Goal: Transaction & Acquisition: Purchase product/service

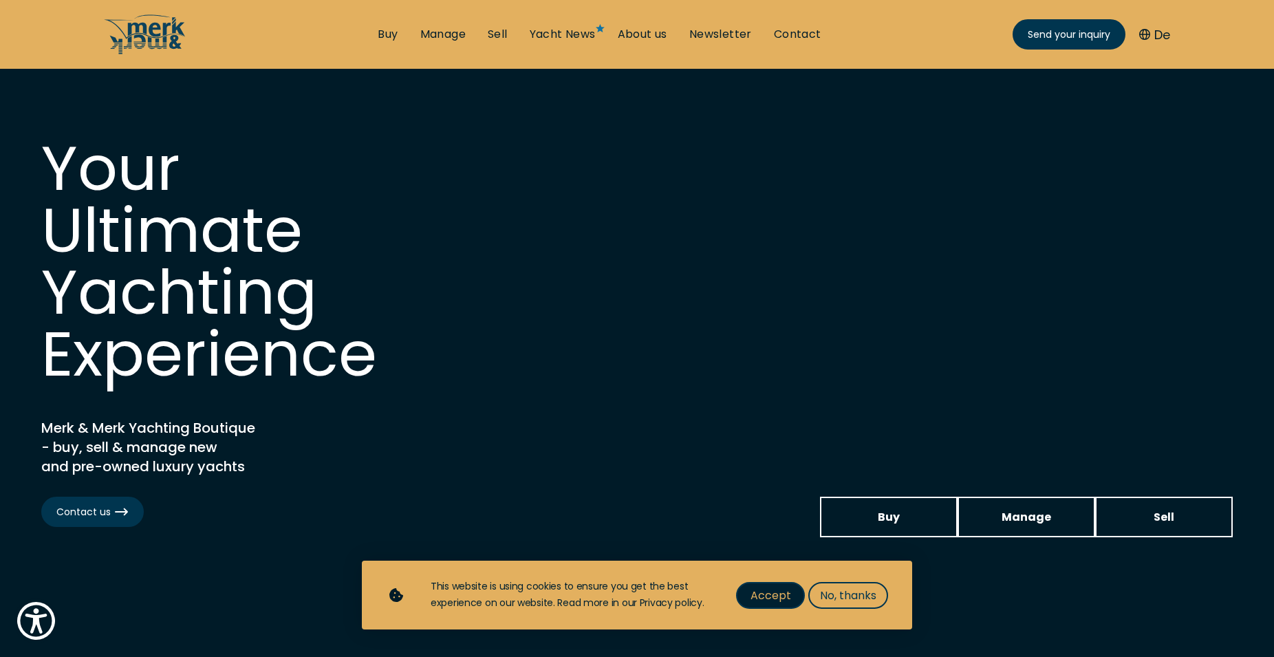
click at [774, 592] on span "Accept" at bounding box center [770, 595] width 41 height 17
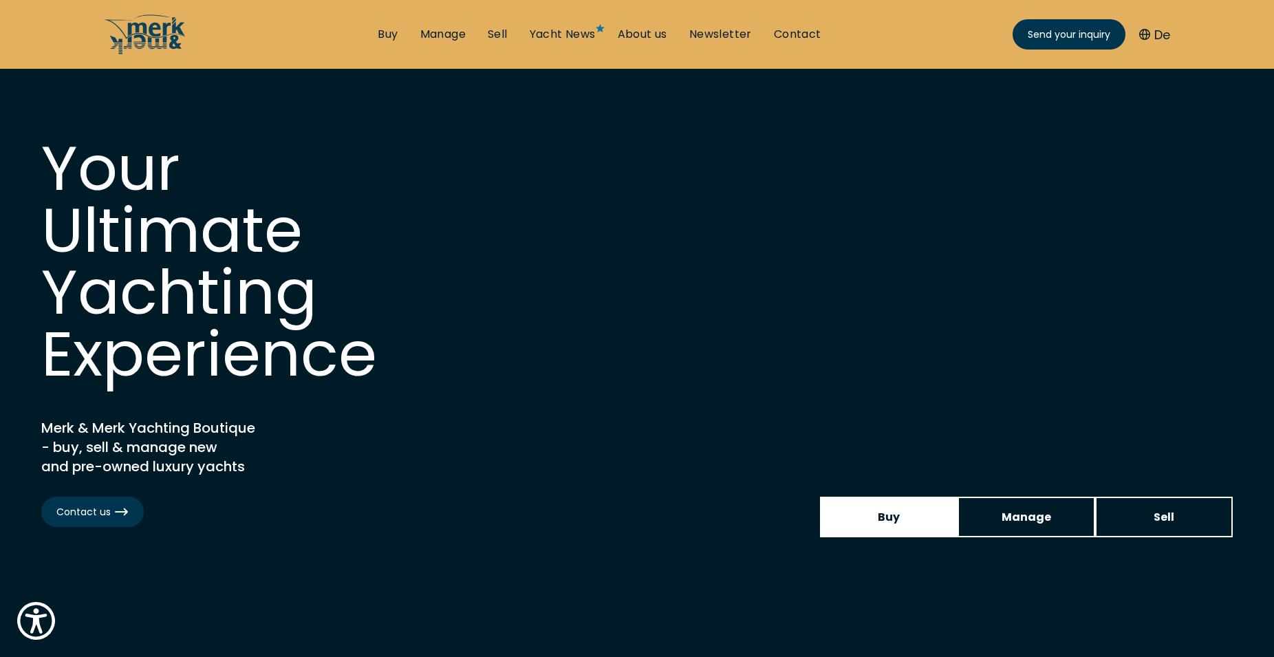
click at [891, 516] on span "Buy" at bounding box center [888, 516] width 22 height 17
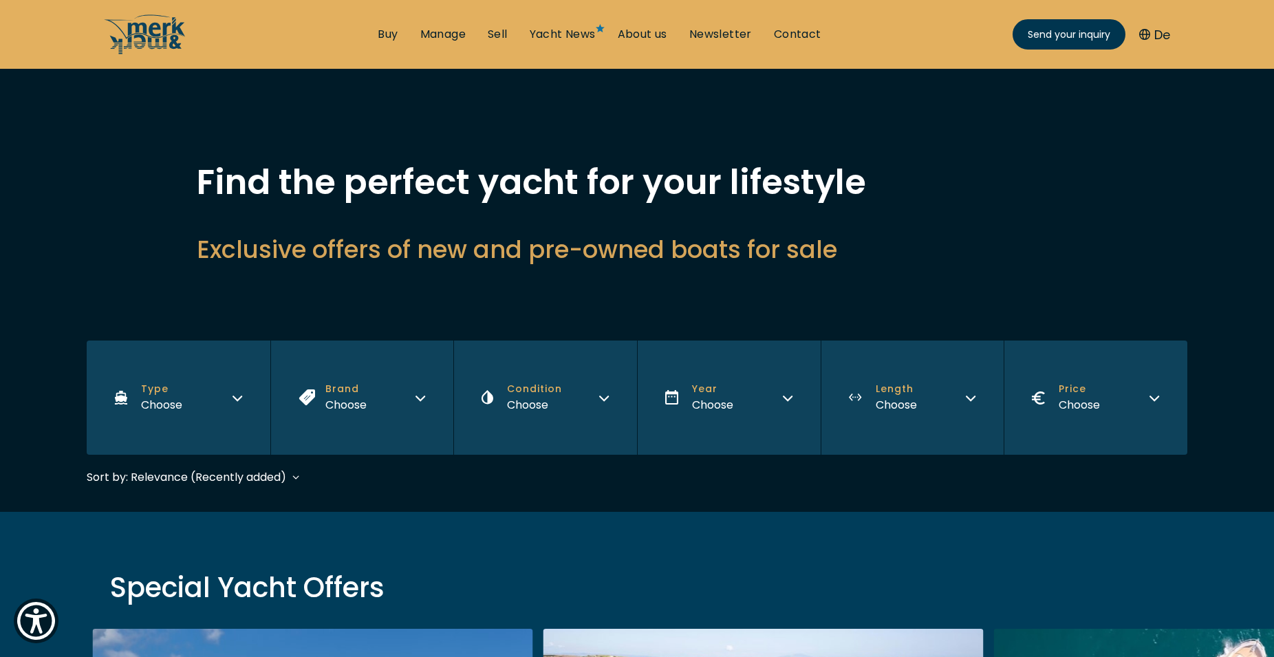
click at [235, 395] on icon "Type" at bounding box center [237, 396] width 11 height 11
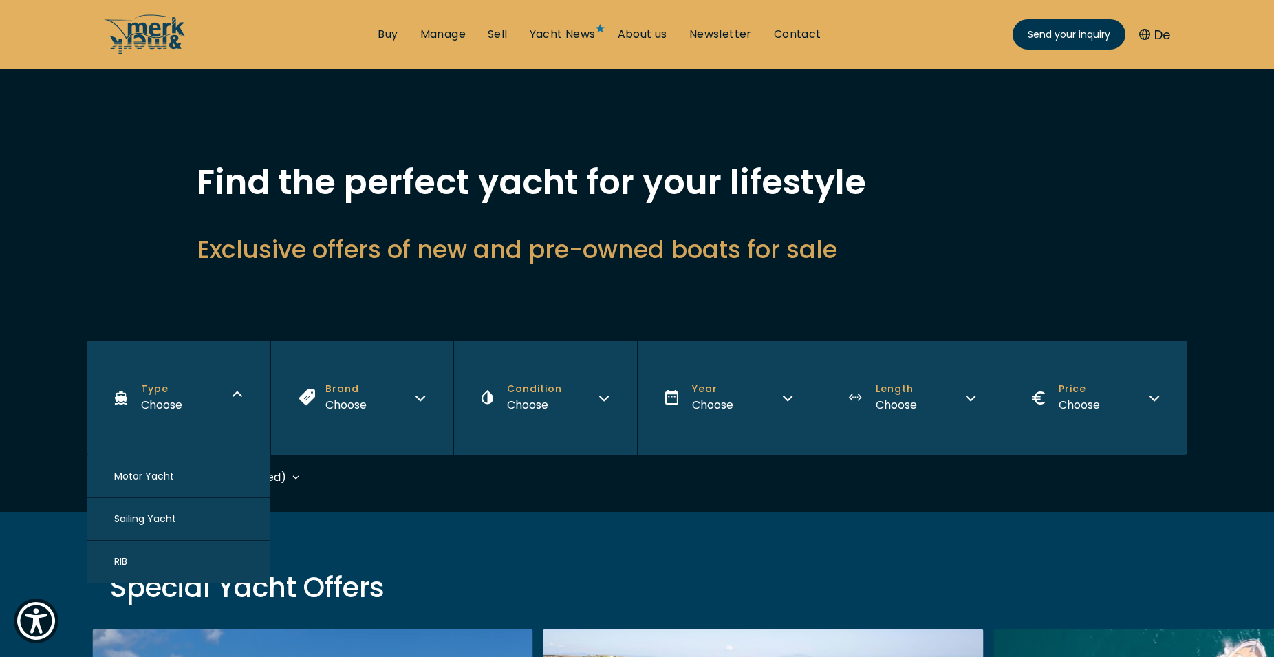
click at [164, 474] on span "Motor Yacht" at bounding box center [144, 476] width 60 height 14
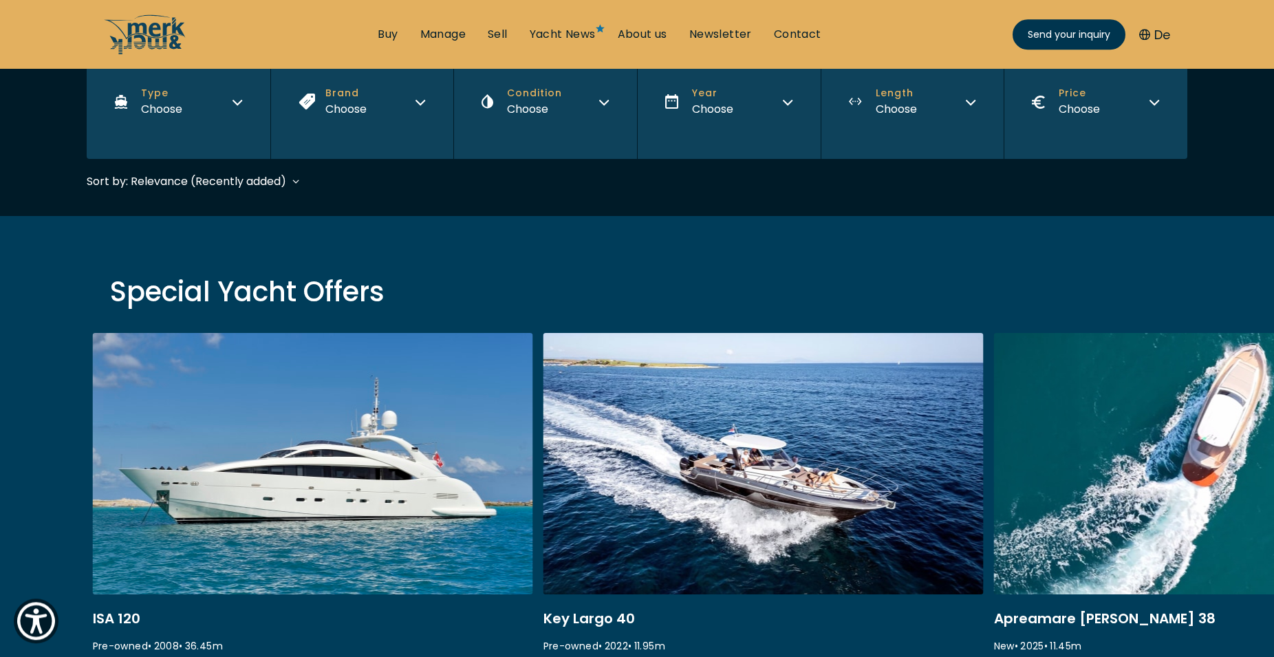
scroll to position [330, 0]
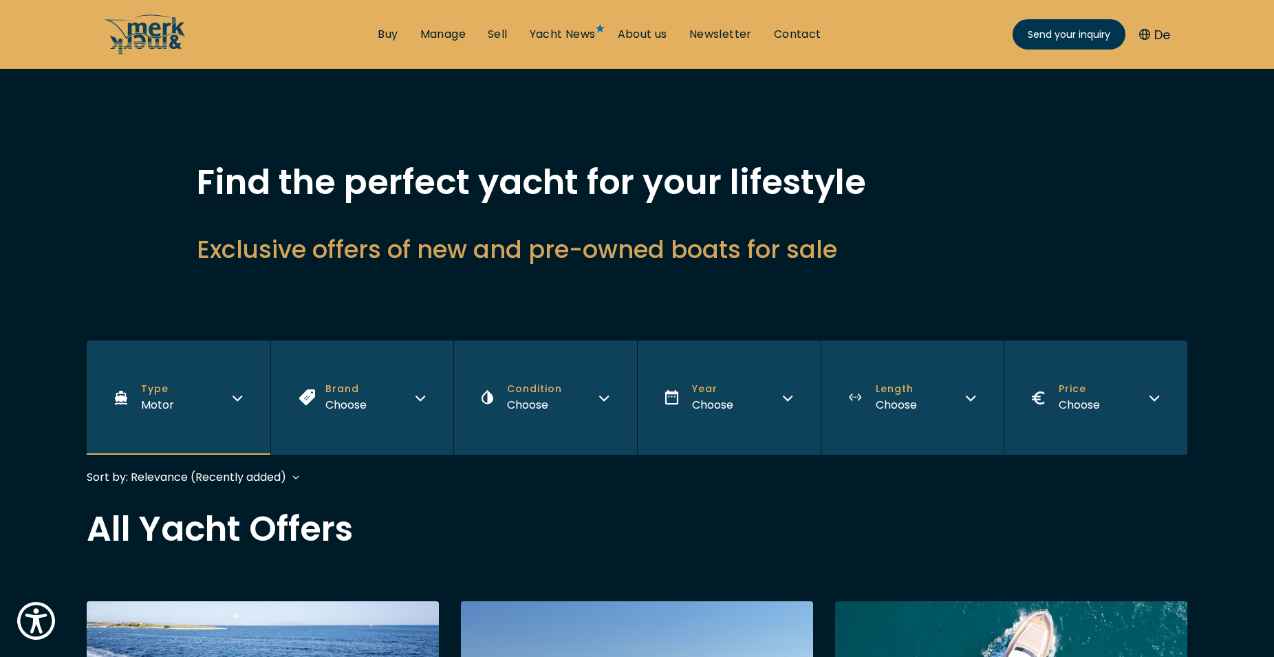
click at [417, 398] on icon "Brand" at bounding box center [420, 396] width 11 height 11
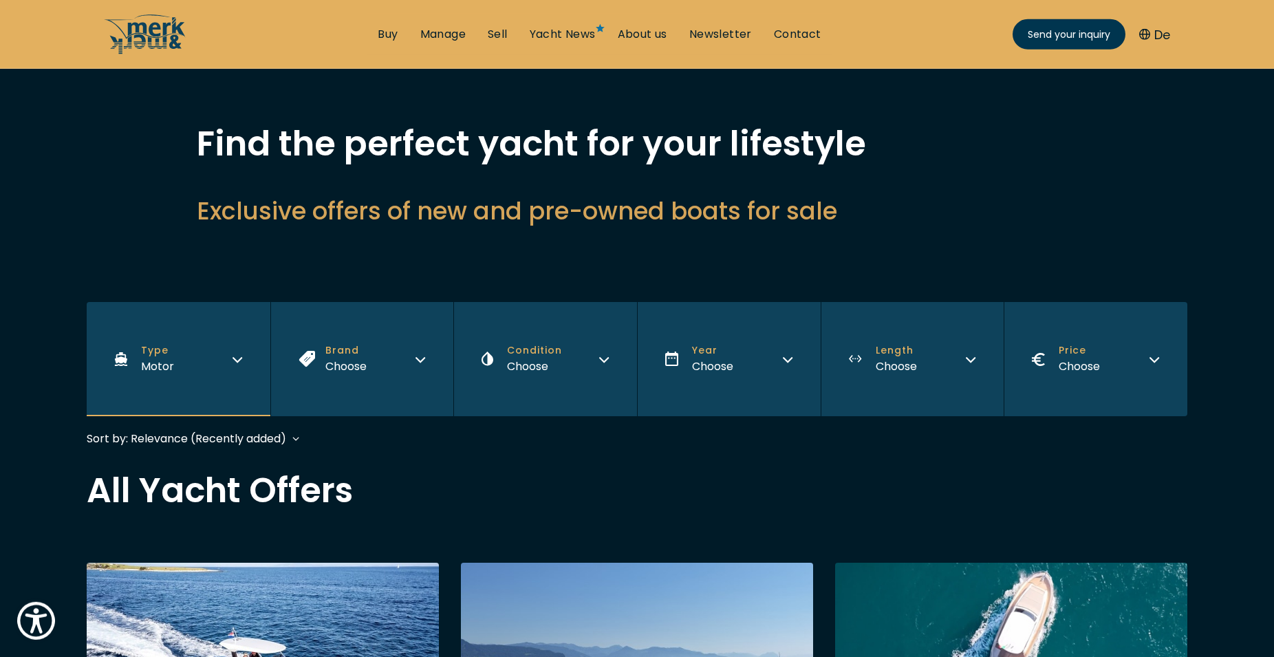
scroll to position [70, 0]
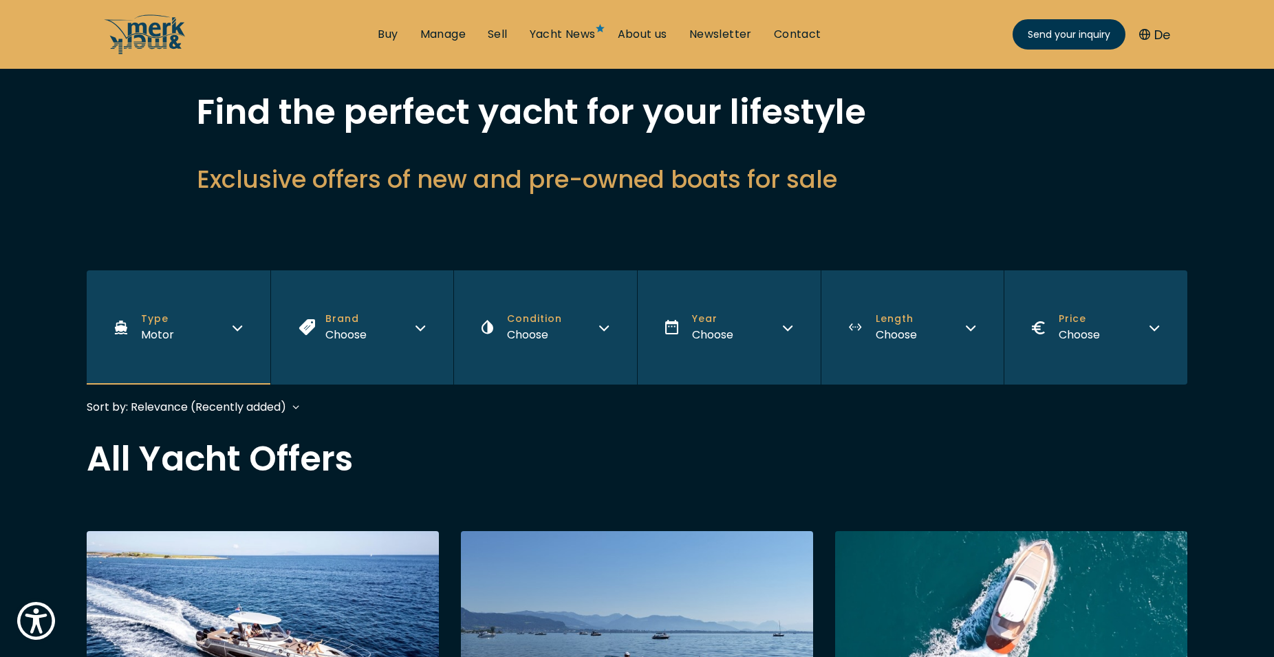
click at [408, 329] on button "Brand Choose" at bounding box center [362, 327] width 184 height 114
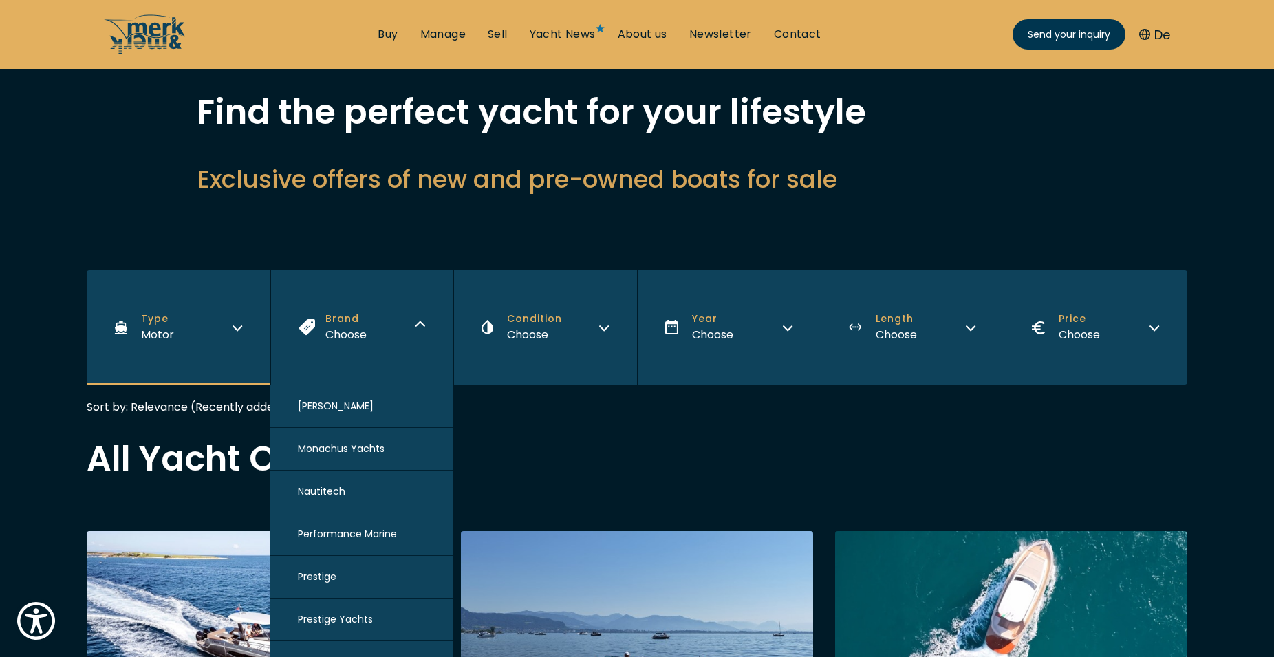
scroll to position [140, 0]
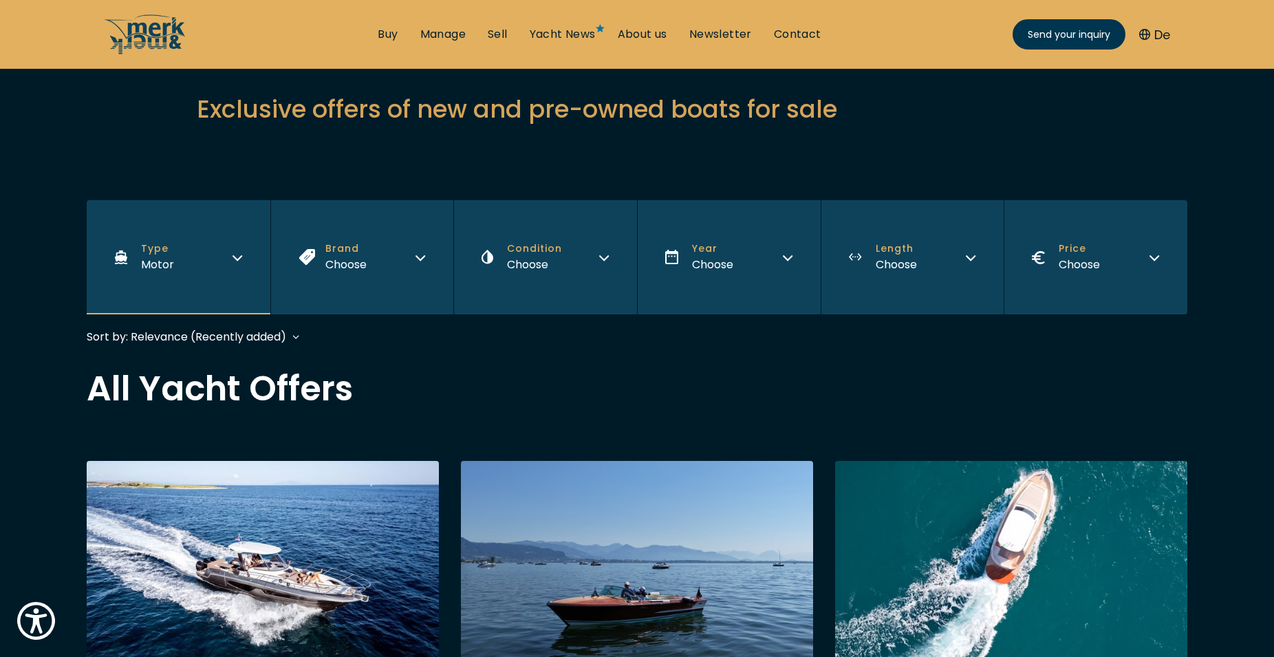
click at [415, 257] on icon "Brand" at bounding box center [420, 255] width 11 height 11
drag, startPoint x: 455, startPoint y: 369, endPoint x: 449, endPoint y: 375, distance: 8.8
click at [422, 263] on button "Brand Choose" at bounding box center [362, 257] width 184 height 114
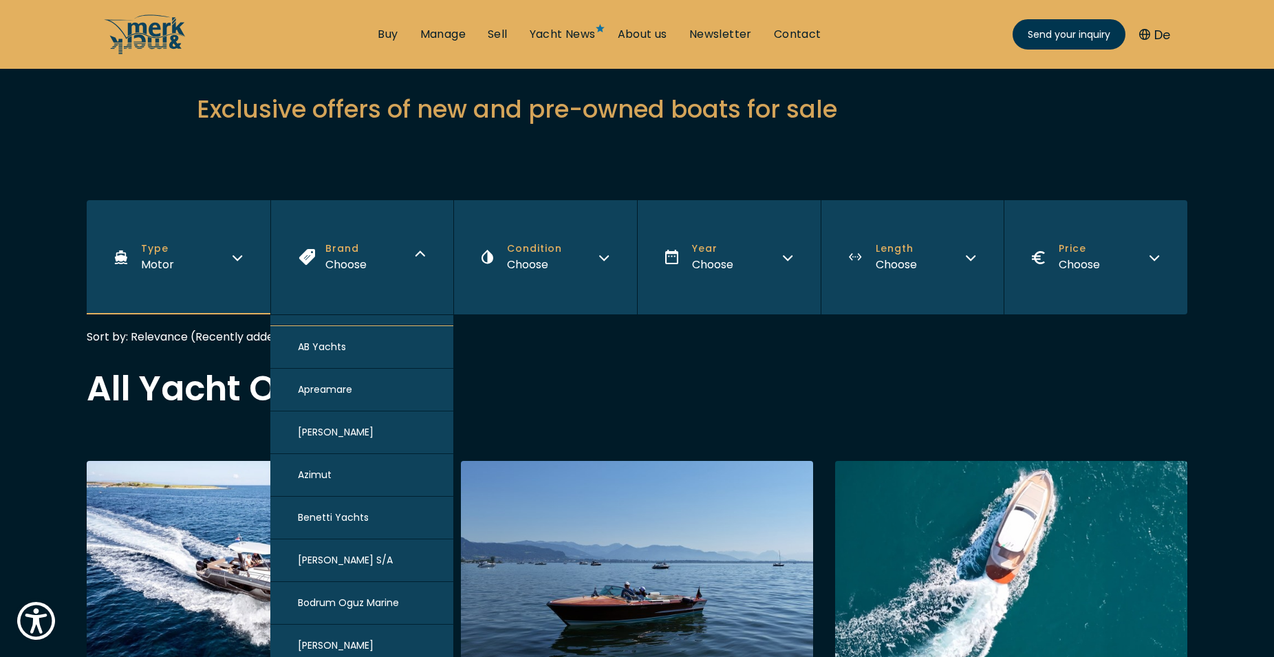
scroll to position [0, 0]
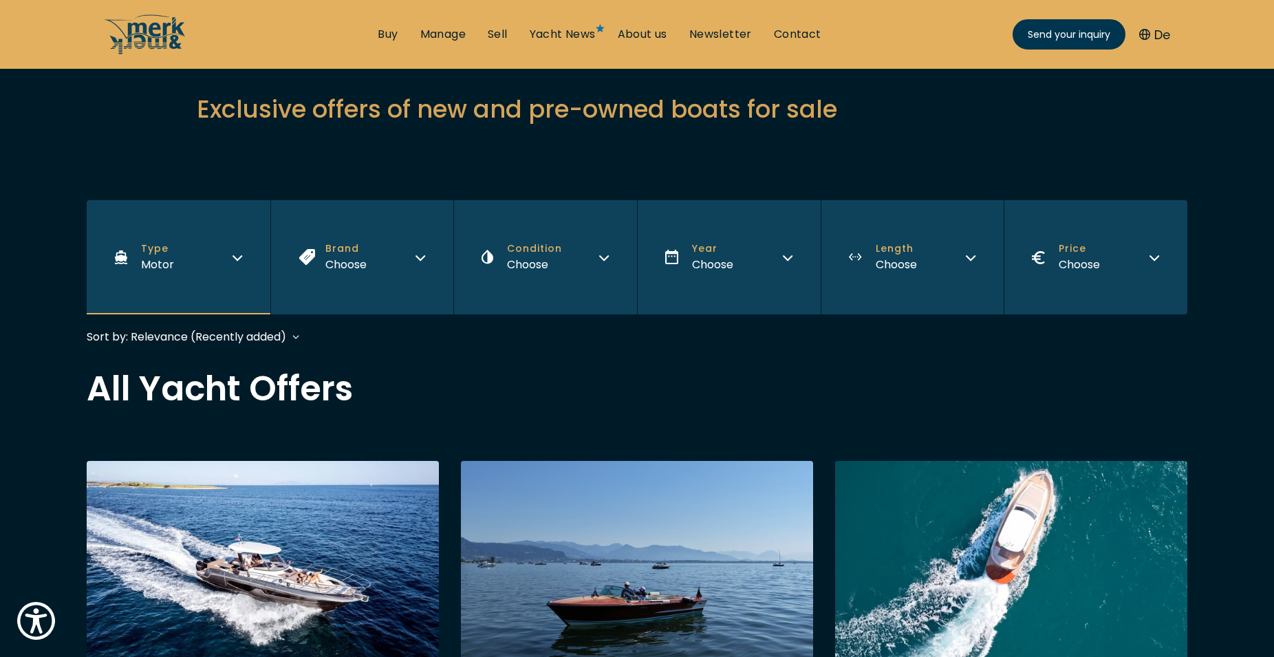
click at [860, 252] on button "Length Choose" at bounding box center [912, 257] width 184 height 114
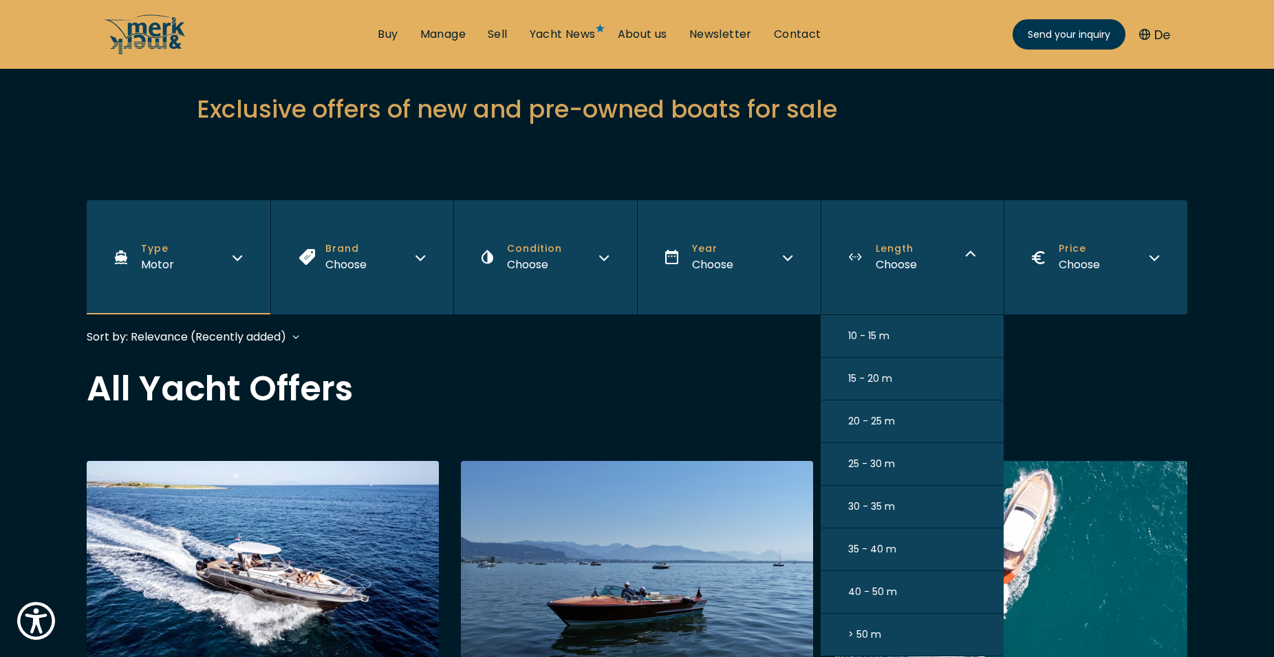
click at [881, 337] on span "10 - 15 m" at bounding box center [868, 336] width 41 height 14
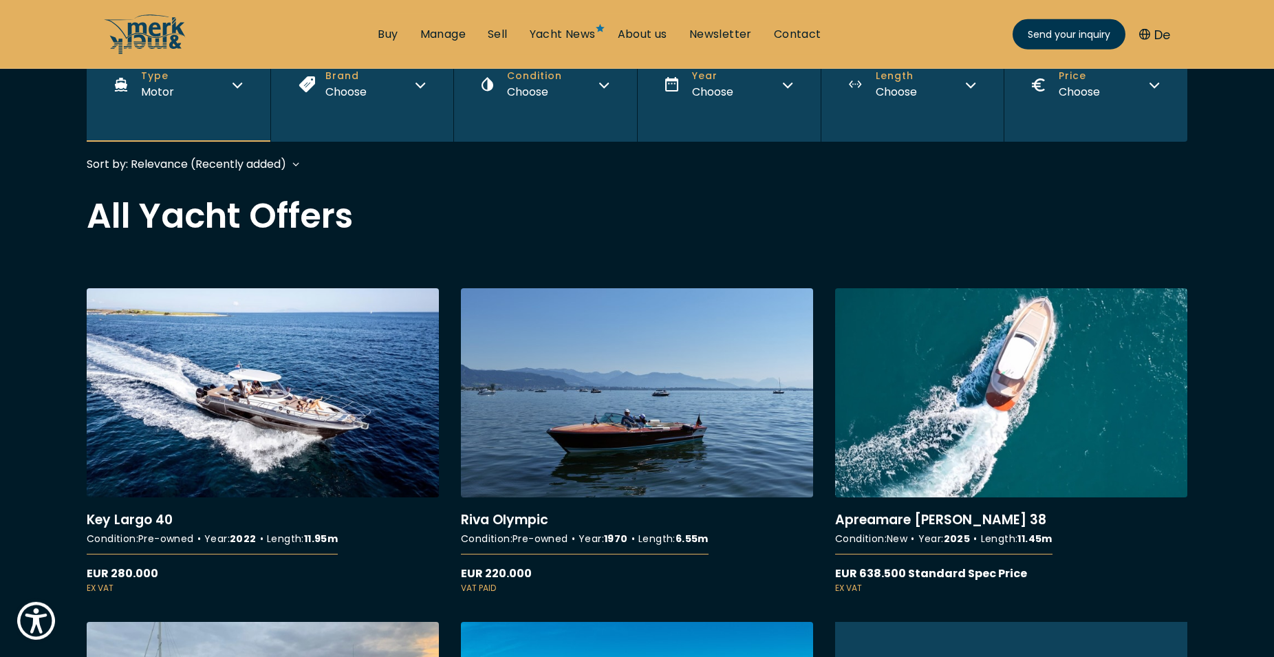
scroll to position [331, 0]
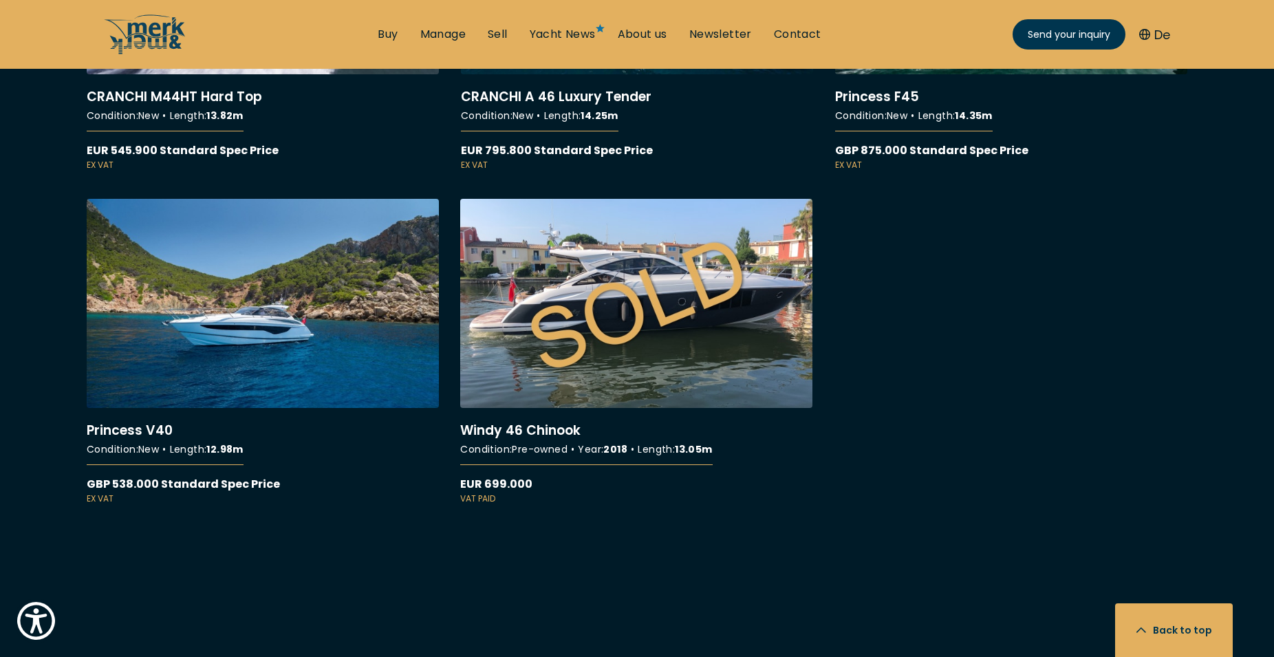
scroll to position [2455, 0]
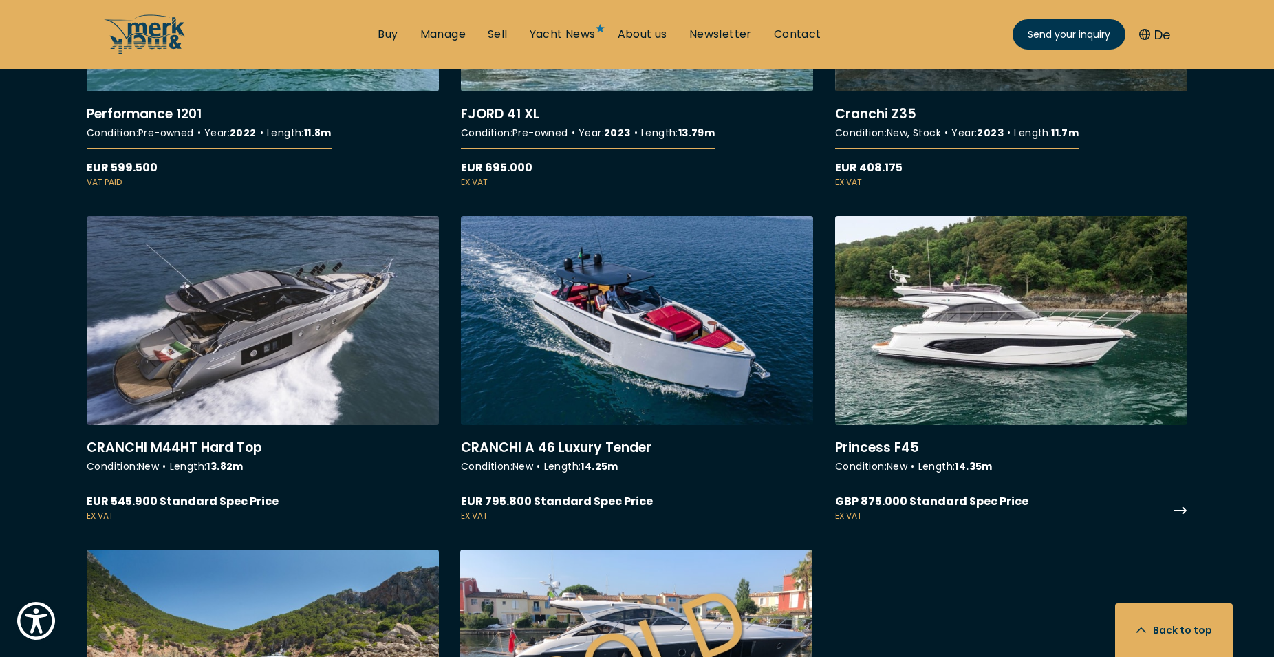
click at [1173, 513] on link "More details about Princess F45" at bounding box center [1011, 369] width 352 height 306
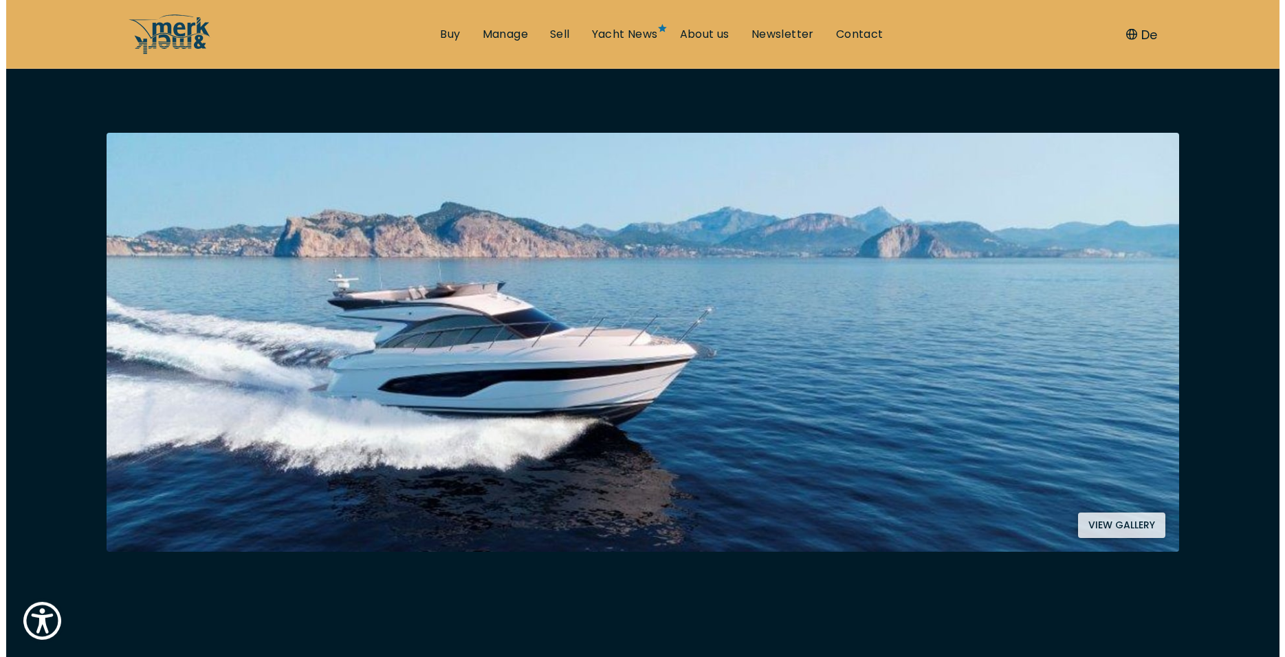
scroll to position [281, 0]
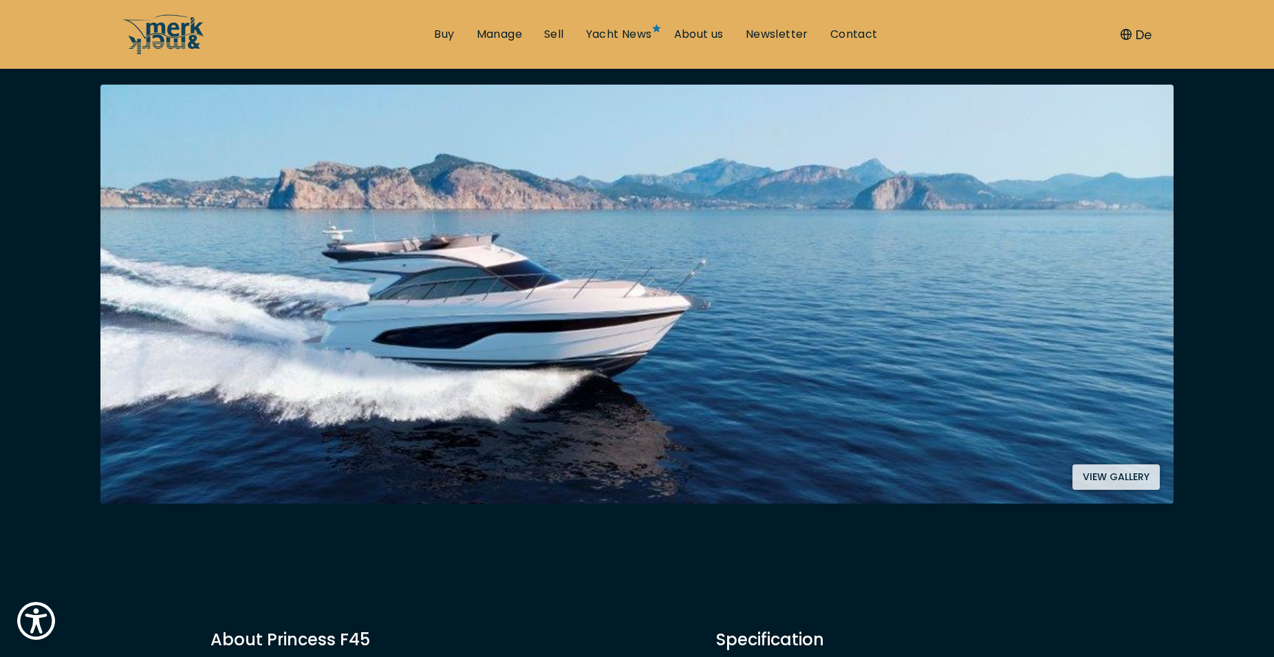
click at [1133, 478] on button "View gallery" at bounding box center [1115, 476] width 87 height 25
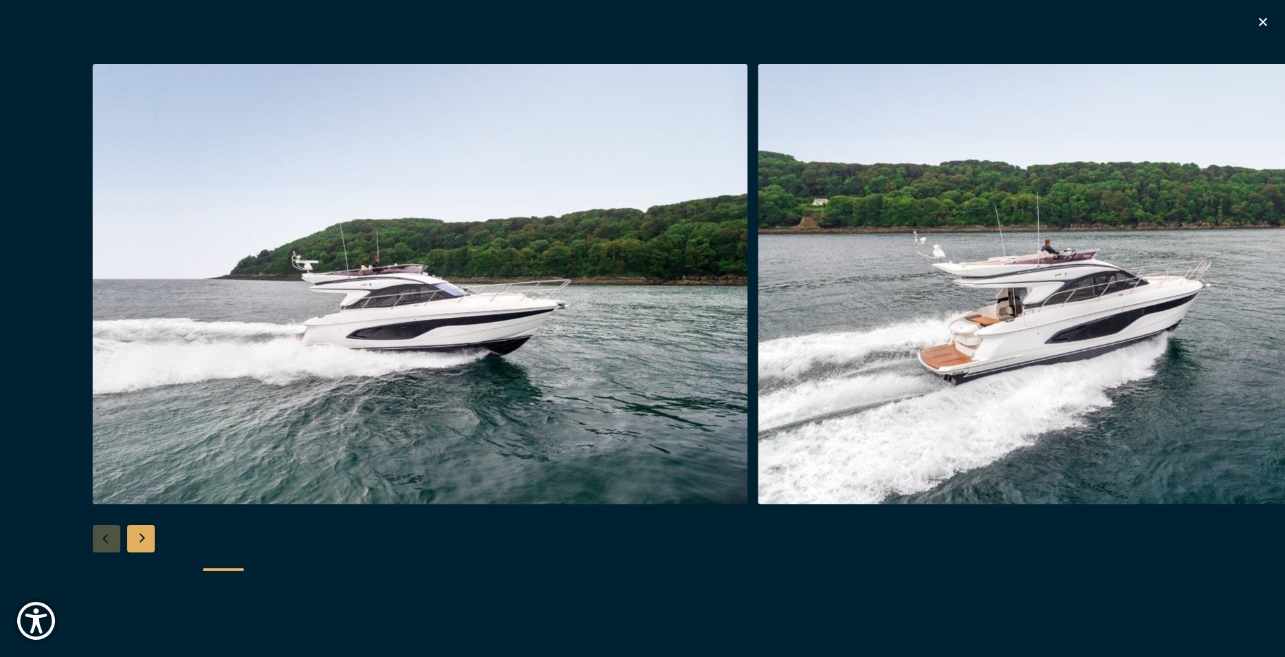
click at [135, 538] on div "Next slide" at bounding box center [141, 539] width 28 height 28
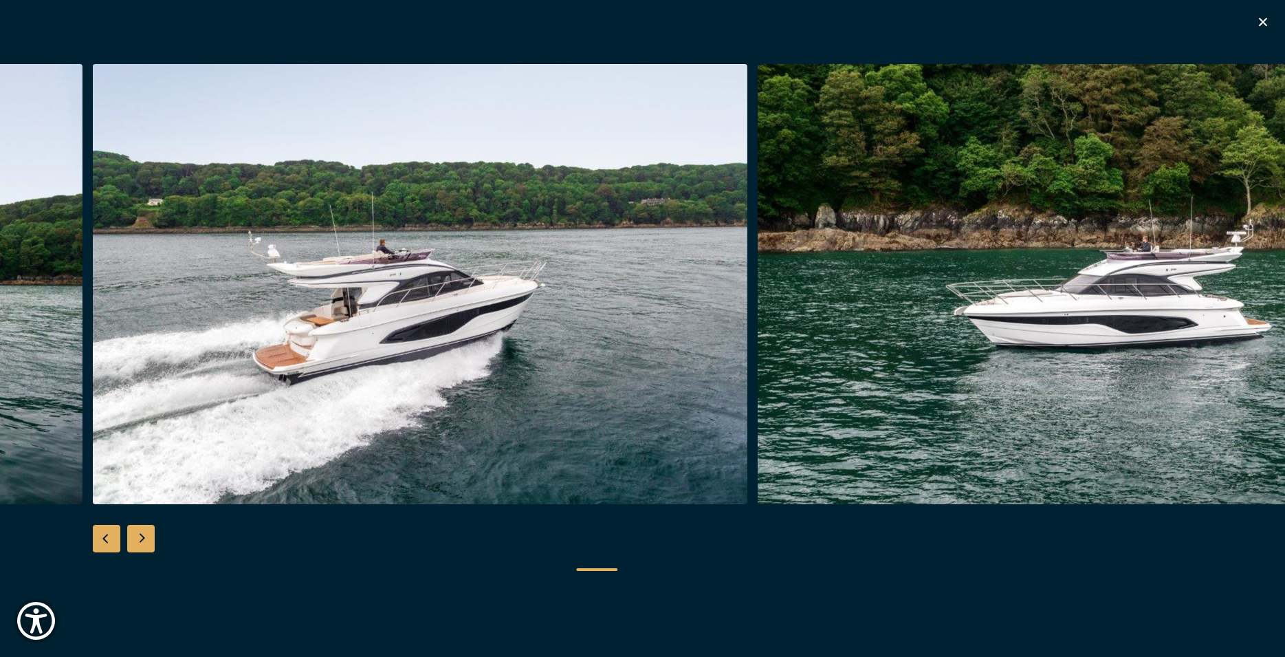
click at [138, 538] on div "Next slide" at bounding box center [141, 539] width 28 height 28
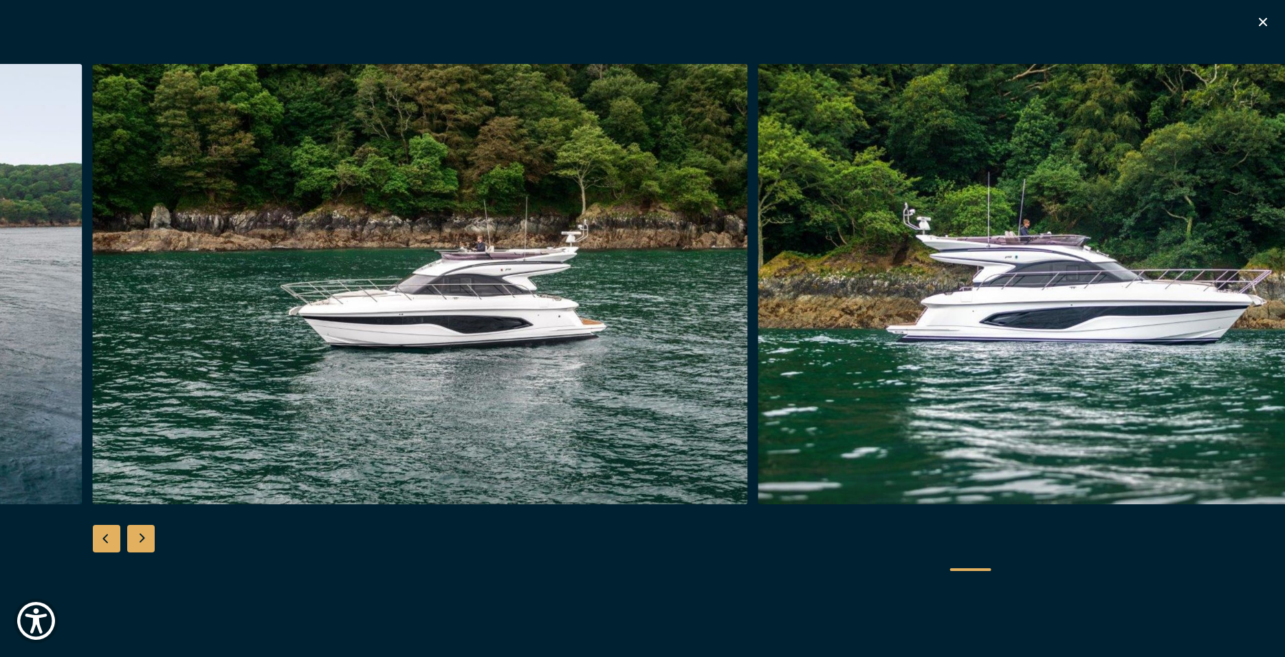
click at [138, 538] on div "Next slide" at bounding box center [141, 539] width 28 height 28
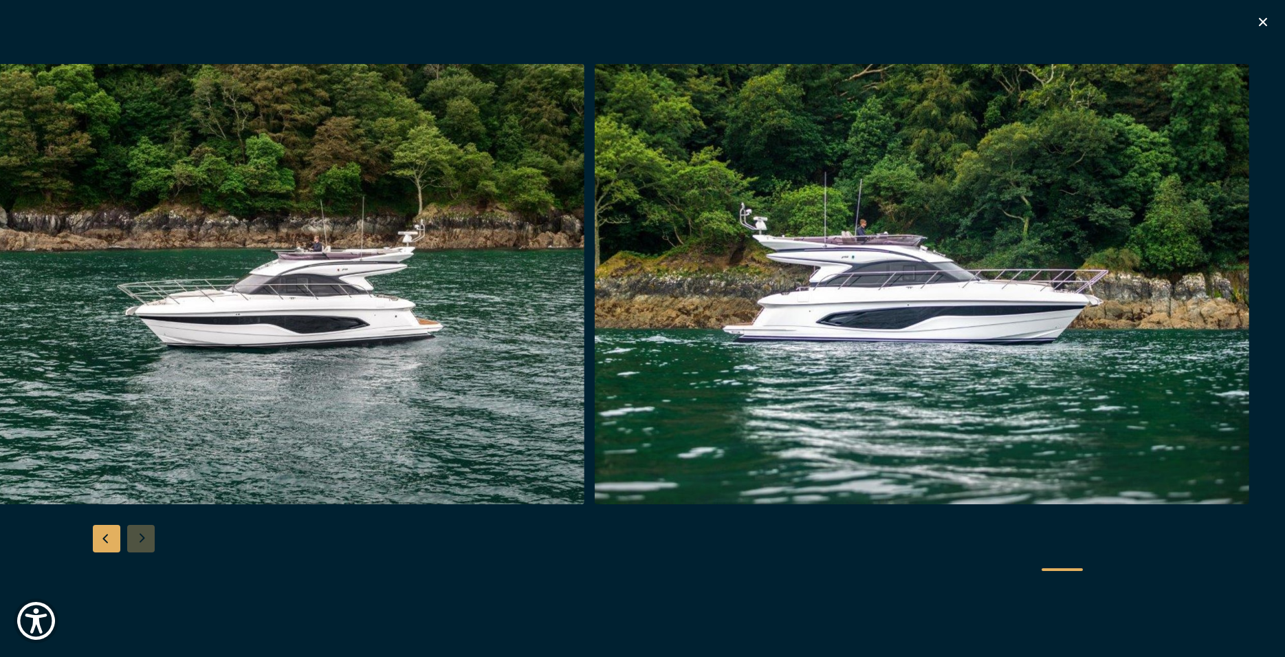
click at [138, 539] on div at bounding box center [642, 329] width 1285 height 530
click at [138, 540] on div at bounding box center [642, 329] width 1285 height 530
